Goal: Go to known website: Access a specific website the user already knows

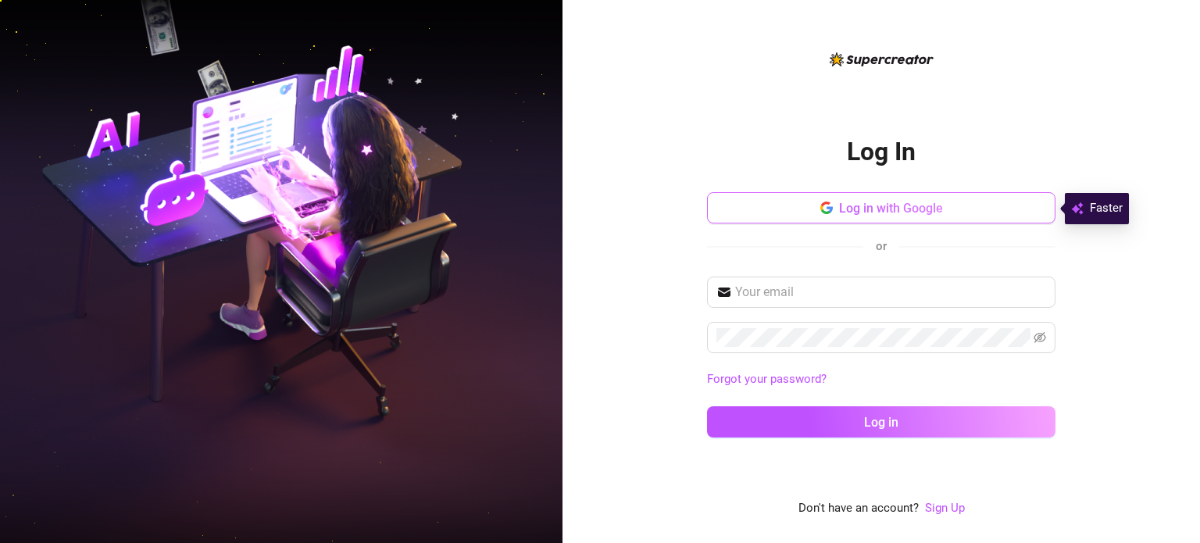
click at [794, 212] on button "Log in with Google" at bounding box center [881, 207] width 348 height 31
click at [772, 205] on button "Log in with Google" at bounding box center [881, 207] width 348 height 31
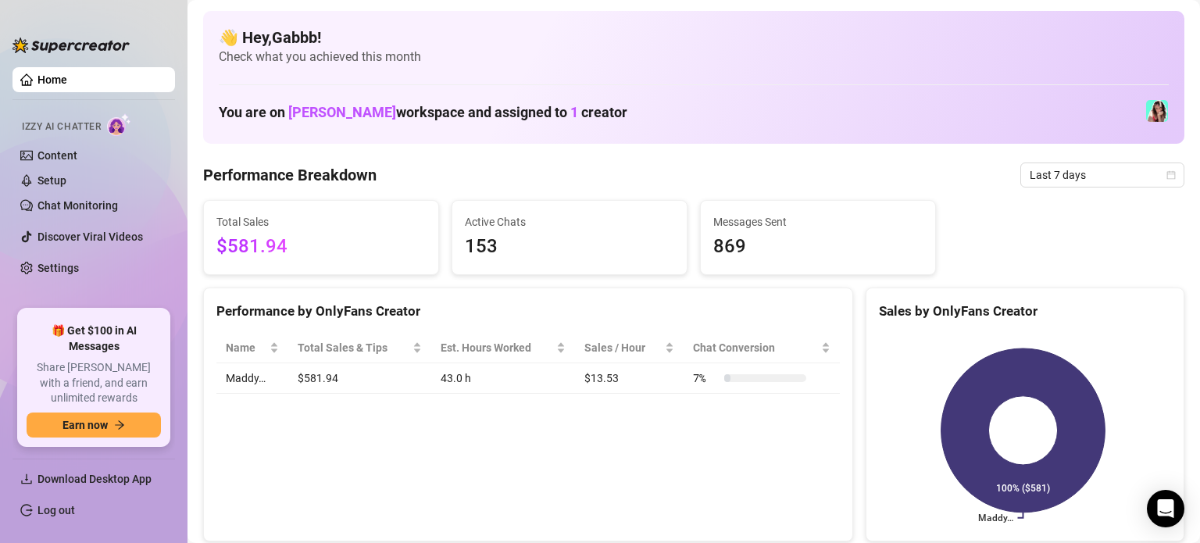
click at [67, 80] on link "Home" at bounding box center [52, 79] width 30 height 12
